Goal: Information Seeking & Learning: Learn about a topic

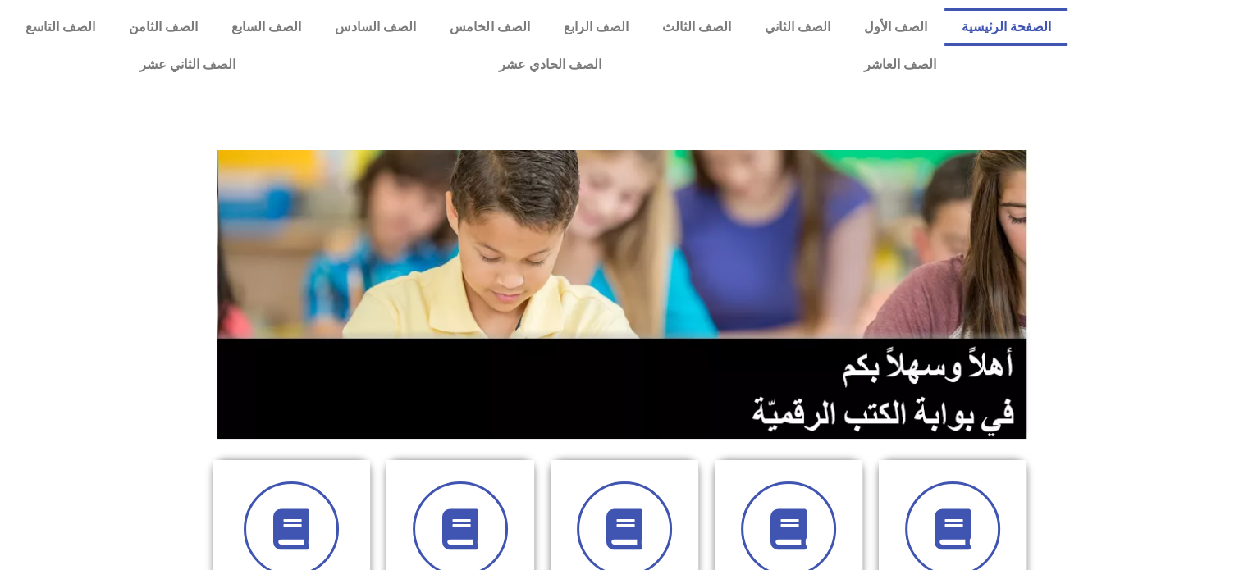
scroll to position [499, 0]
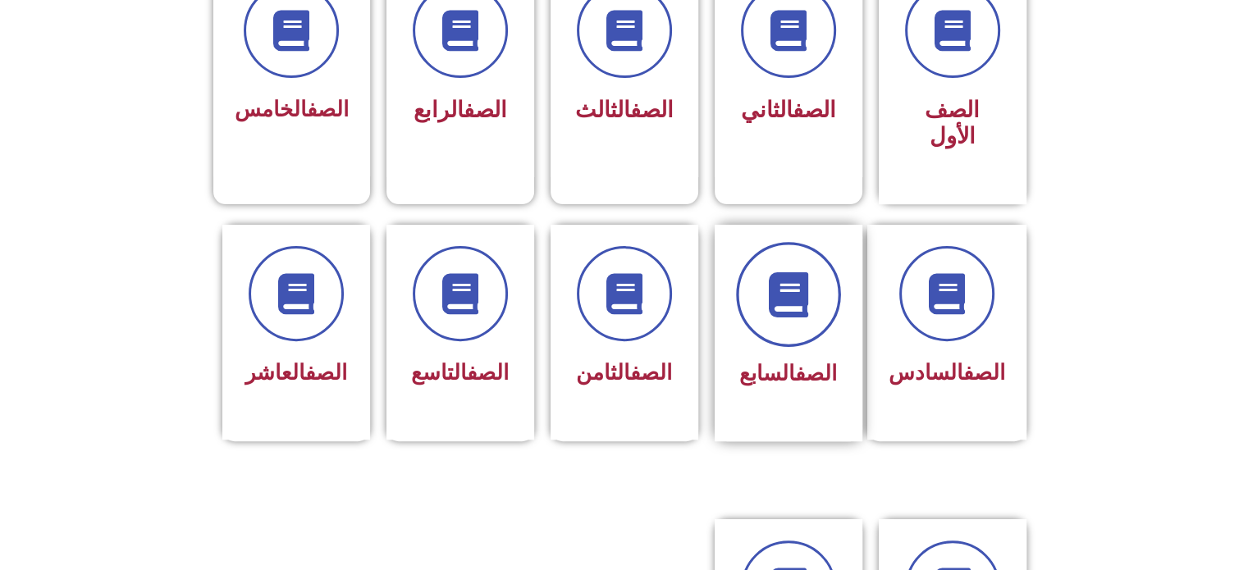
click at [792, 294] on span at bounding box center [788, 294] width 105 height 105
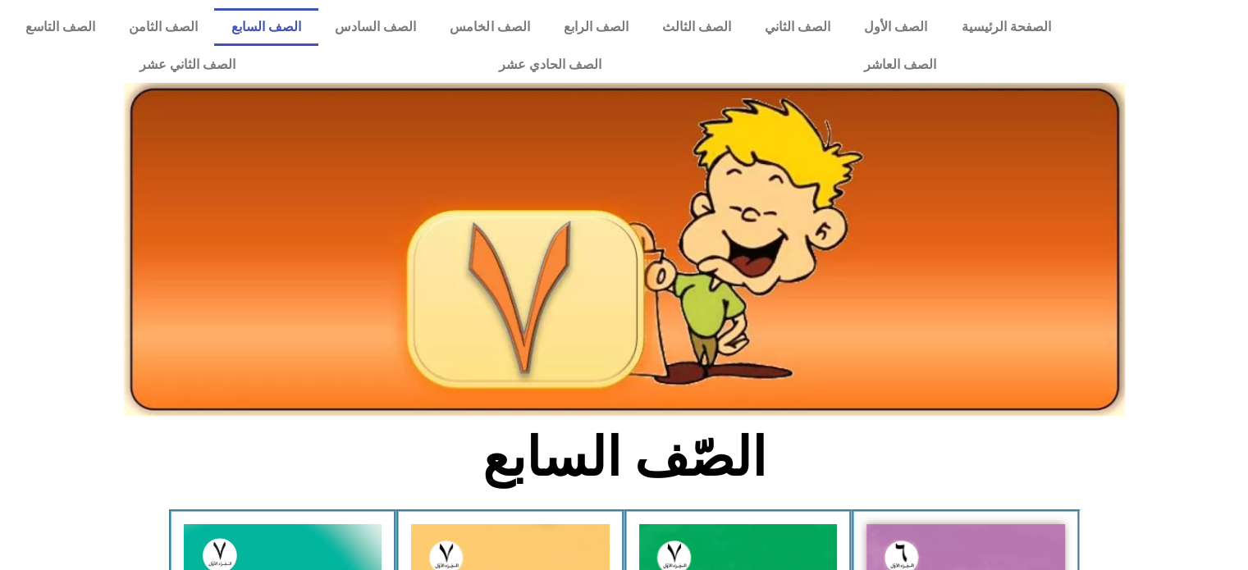
scroll to position [499, 0]
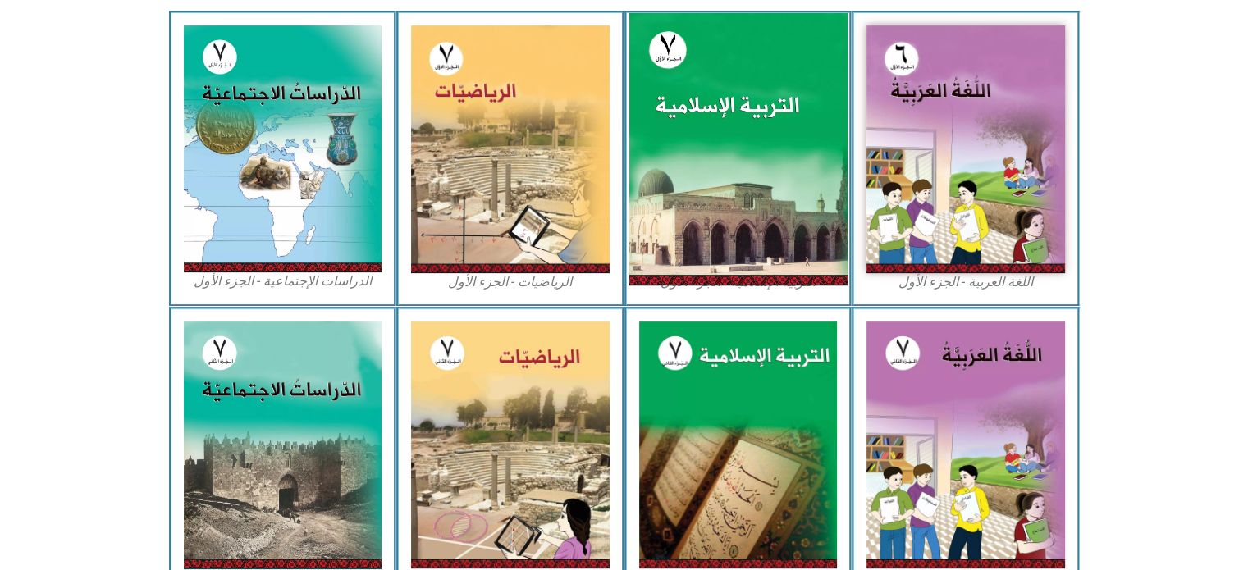
click at [726, 160] on img at bounding box center [737, 149] width 218 height 272
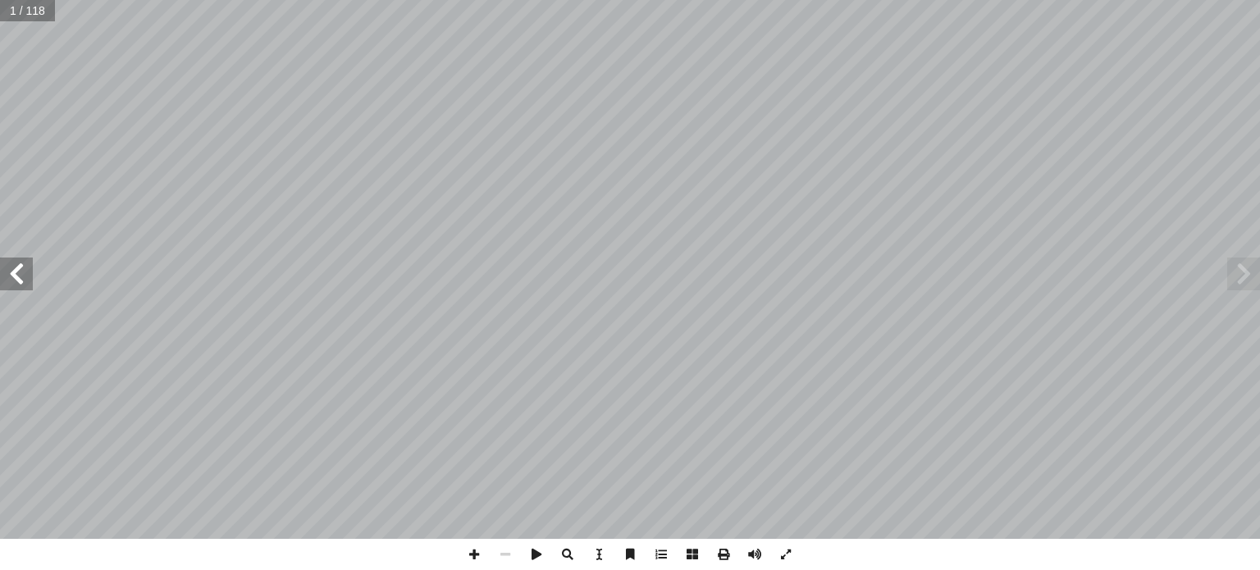
click at [16, 285] on span at bounding box center [16, 274] width 33 height 33
click at [33, 265] on div "ة َّ ي ِ لام ْ س إ ال� ُ ة َ ي ِ ب ْ ر َّ الت ليف: أ فريق الت� ٧ ُ زء ُ الج ل َ…" at bounding box center [630, 269] width 1260 height 539
drag, startPoint x: 16, startPoint y: 285, endPoint x: 17, endPoint y: 267, distance: 17.2
click at [17, 267] on div "[DOMAIN_NAME]  | [DOMAIN_NAME]  | [DOMAIN_NAME]   .com/MinistryOfEducationW…" at bounding box center [630, 269] width 1260 height 539
click at [17, 267] on span at bounding box center [16, 274] width 33 height 33
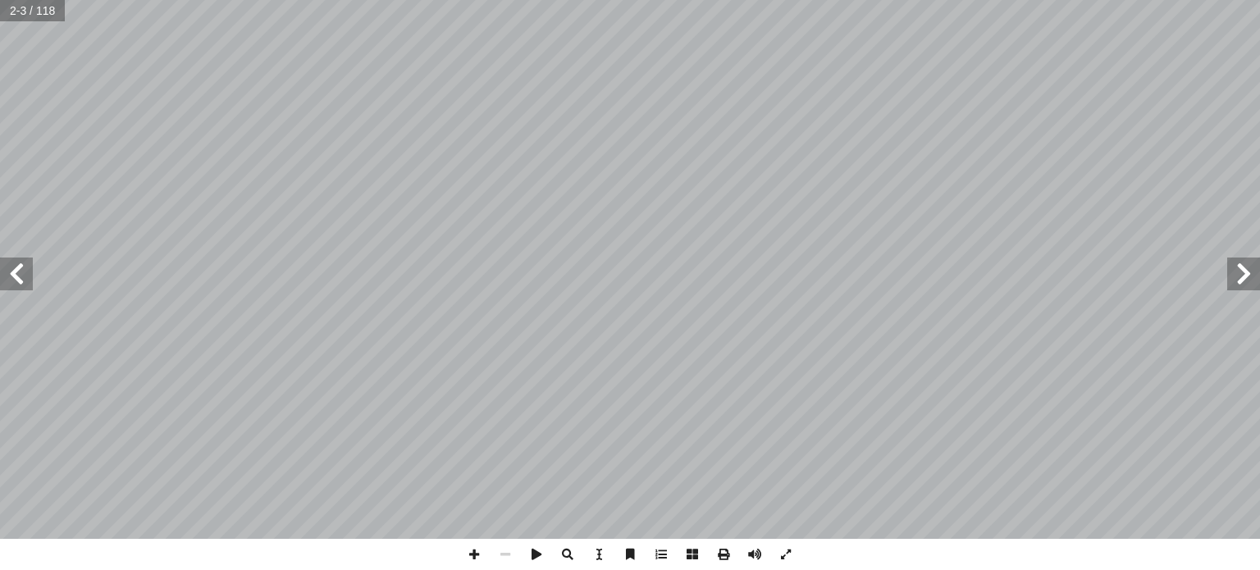
click at [17, 267] on span at bounding box center [16, 274] width 33 height 33
click at [1249, 268] on span at bounding box center [1243, 274] width 33 height 33
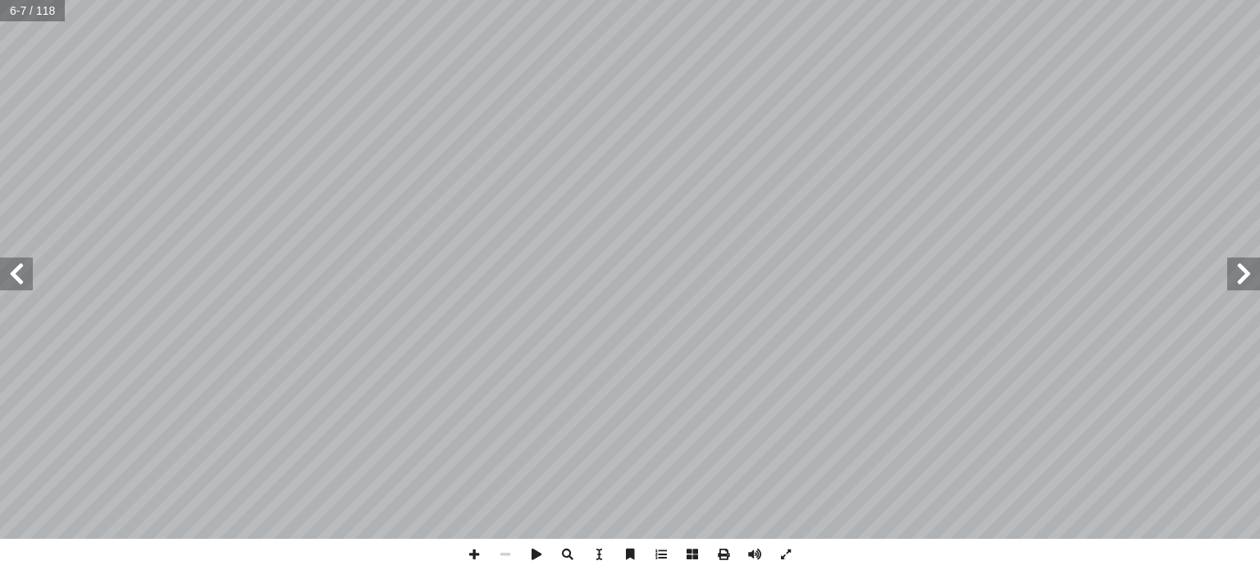
click at [18, 281] on span at bounding box center [16, 274] width 33 height 33
